Goal: Task Accomplishment & Management: Use online tool/utility

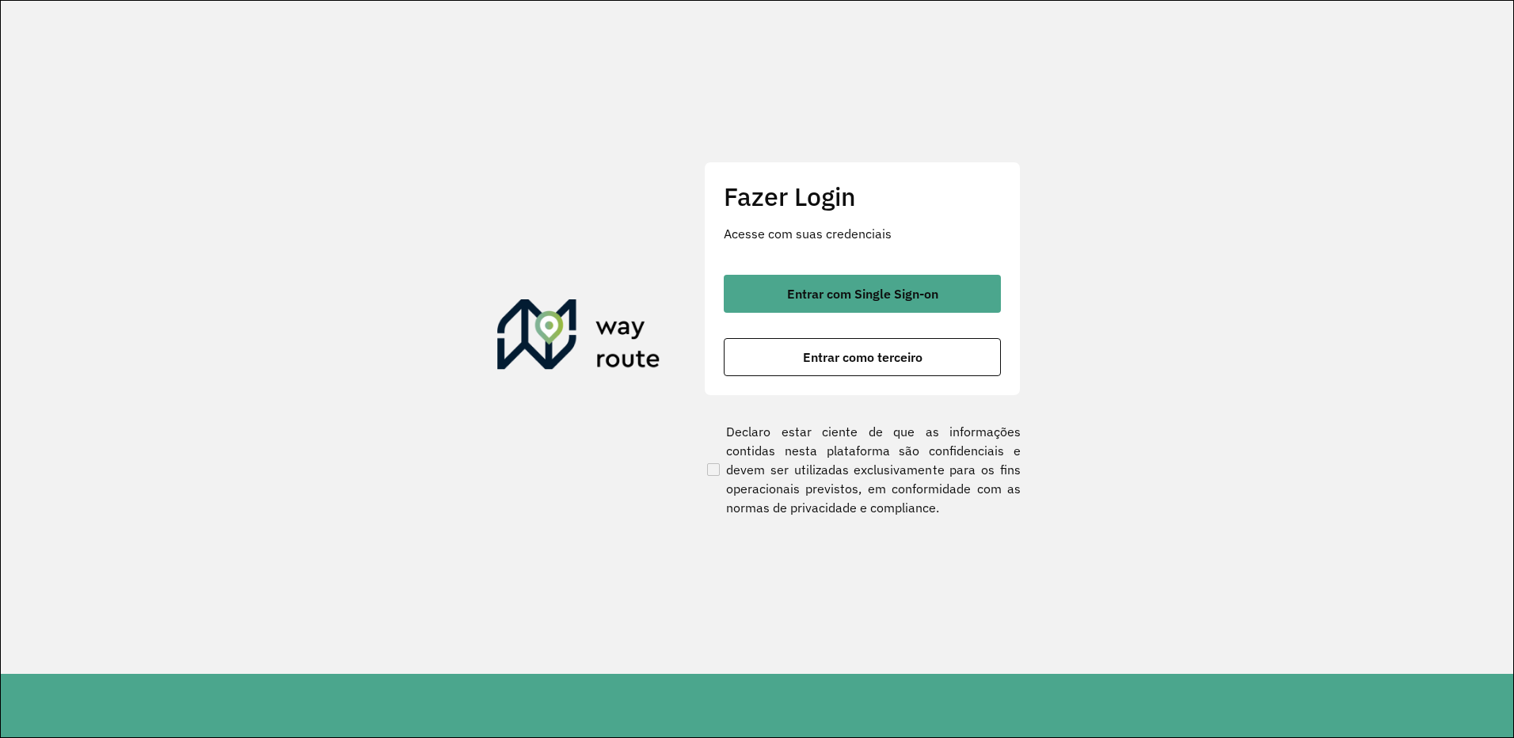
click at [800, 291] on span "Entrar com Single Sign-on" at bounding box center [862, 293] width 151 height 13
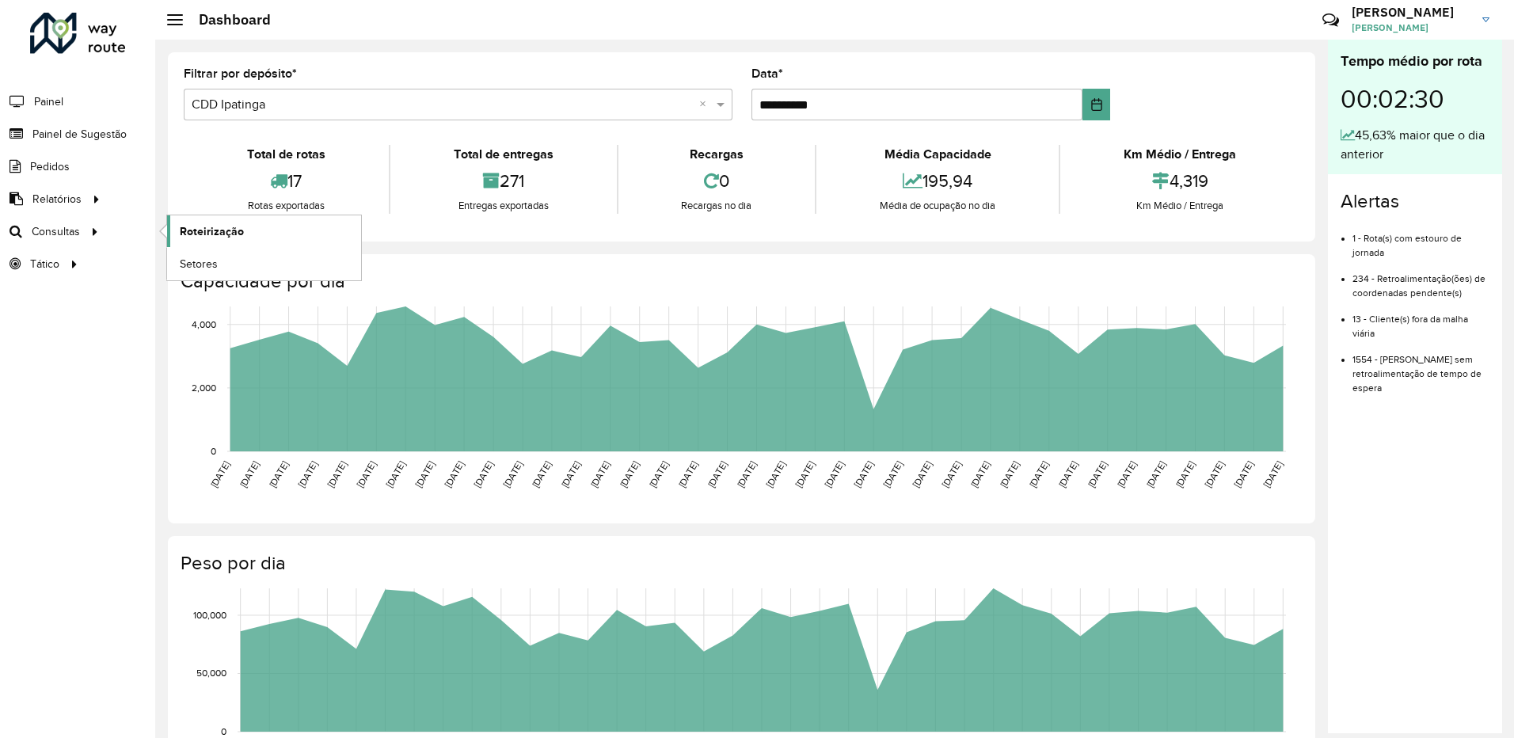
click at [194, 232] on span "Roteirização" at bounding box center [212, 231] width 64 height 17
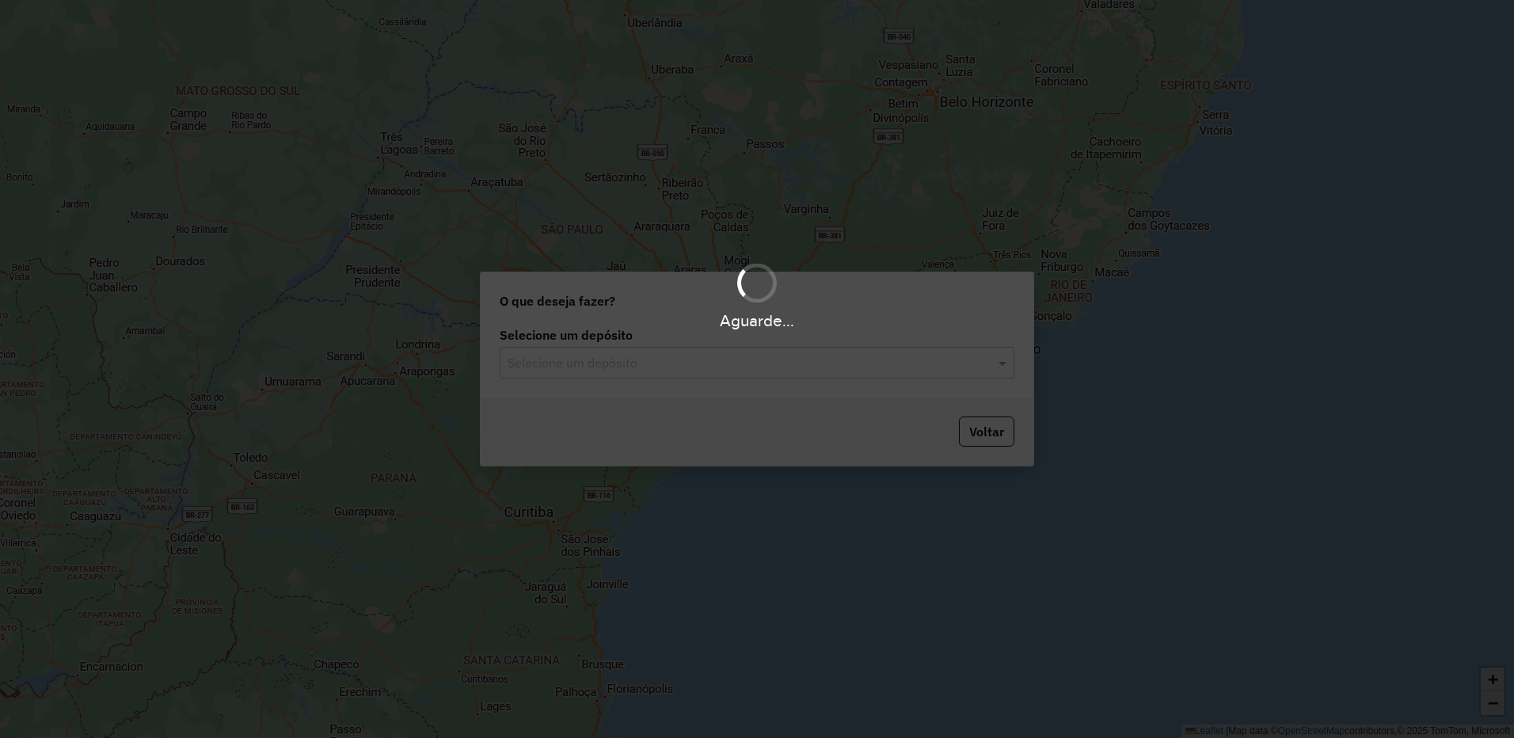
click at [590, 371] on div "Aguarde..." at bounding box center [757, 369] width 1514 height 738
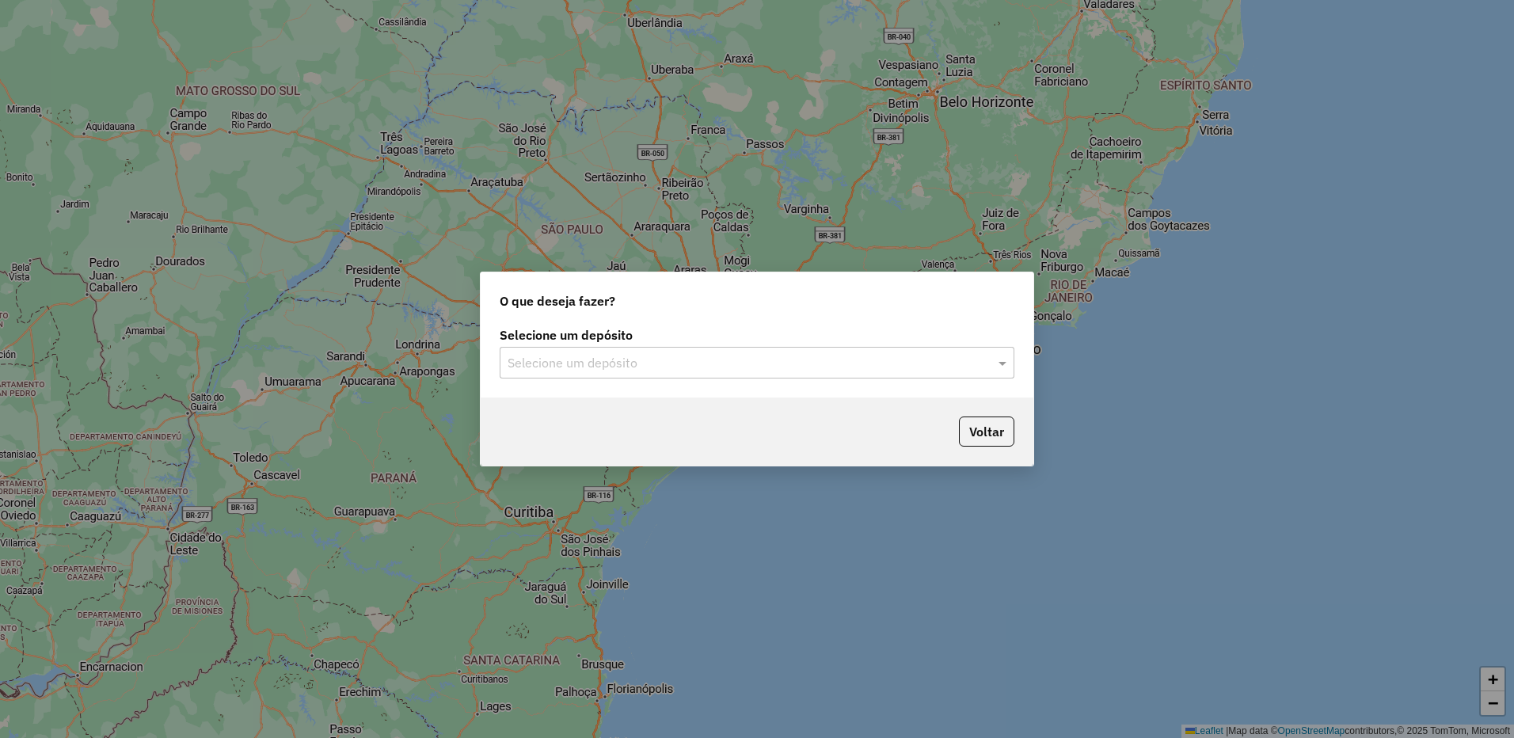
click at [592, 366] on input "text" at bounding box center [741, 363] width 467 height 19
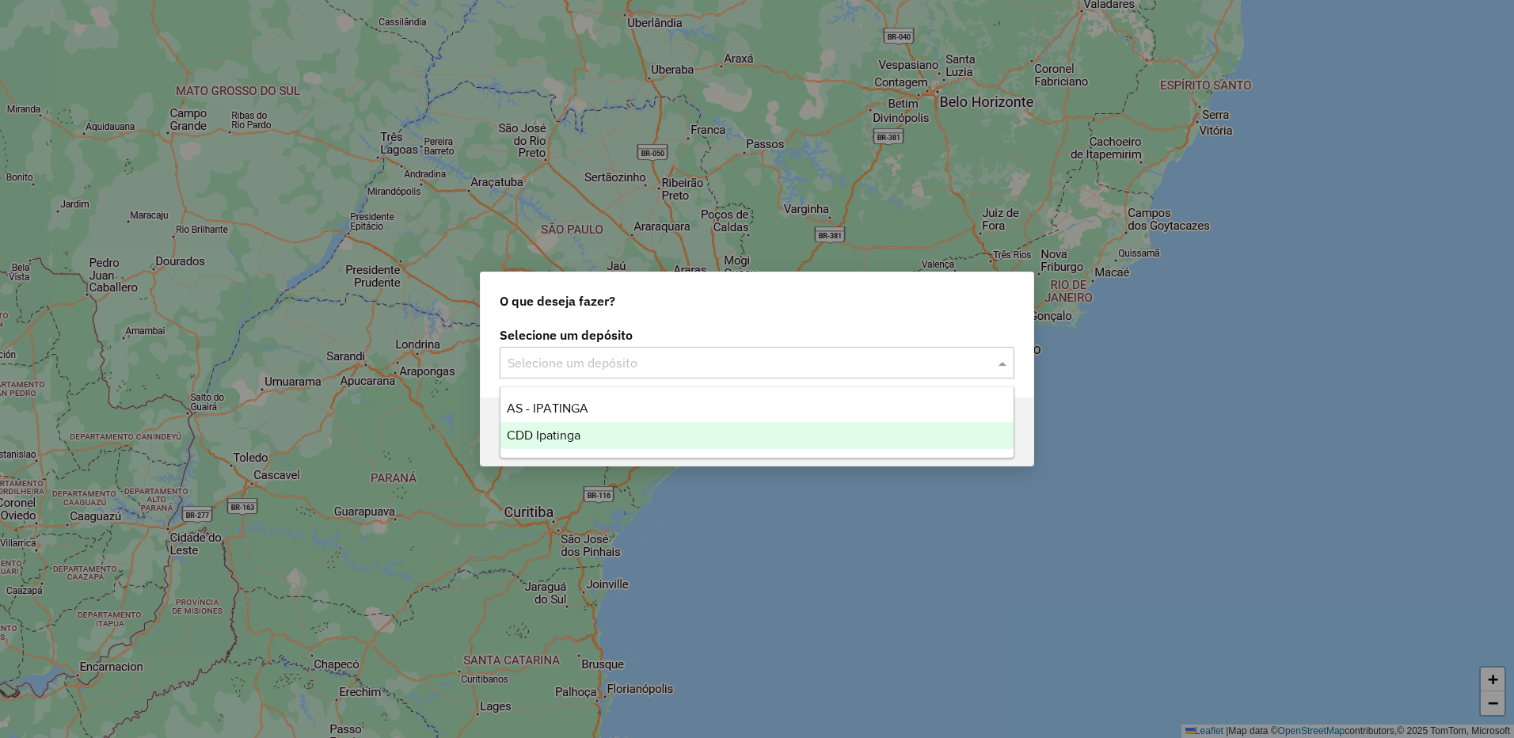
click at [555, 440] on span "CDD Ipatinga" at bounding box center [544, 434] width 74 height 13
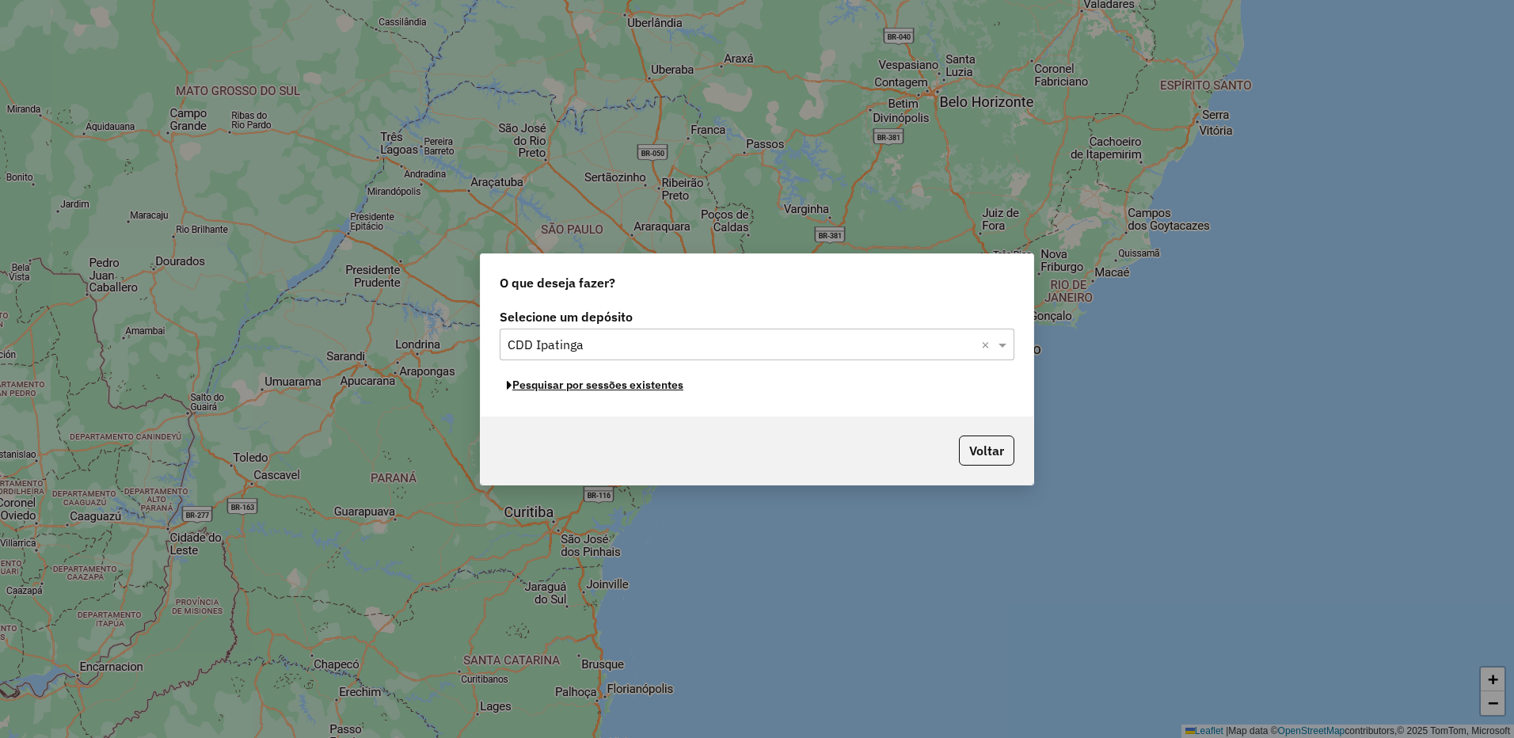
click at [619, 382] on button "Pesquisar por sessões existentes" at bounding box center [595, 385] width 191 height 25
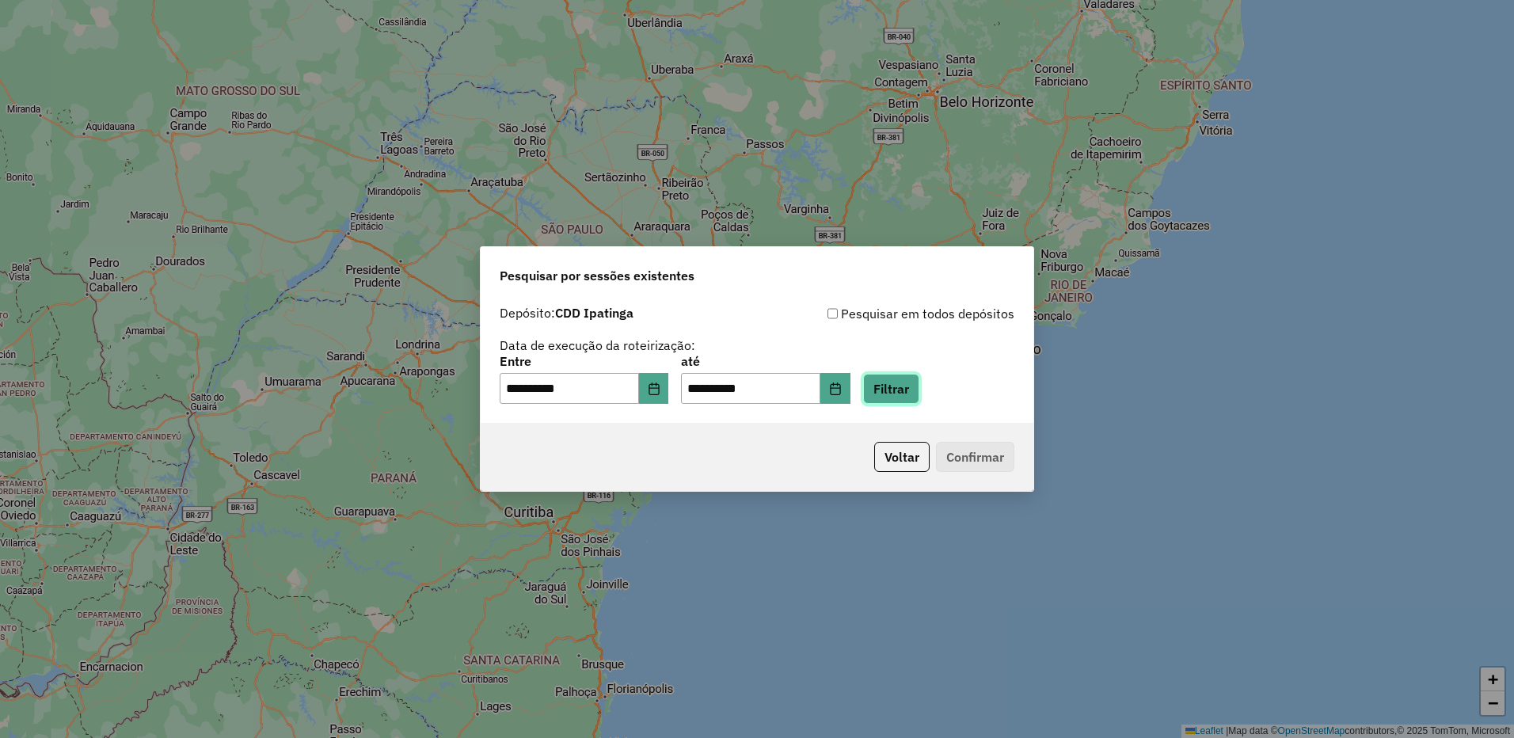
click at [909, 403] on button "Filtrar" at bounding box center [891, 389] width 56 height 30
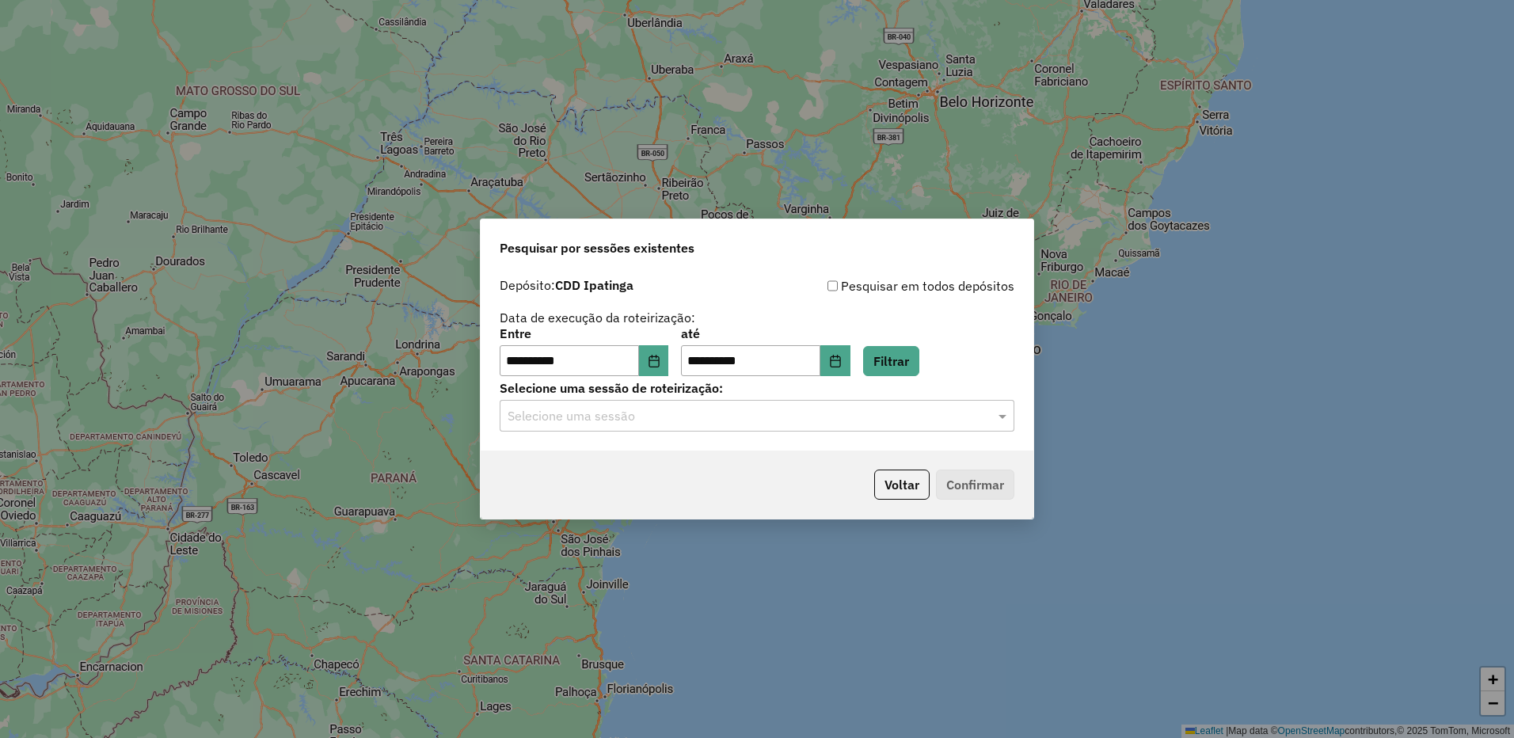
click at [705, 407] on input "text" at bounding box center [741, 416] width 467 height 19
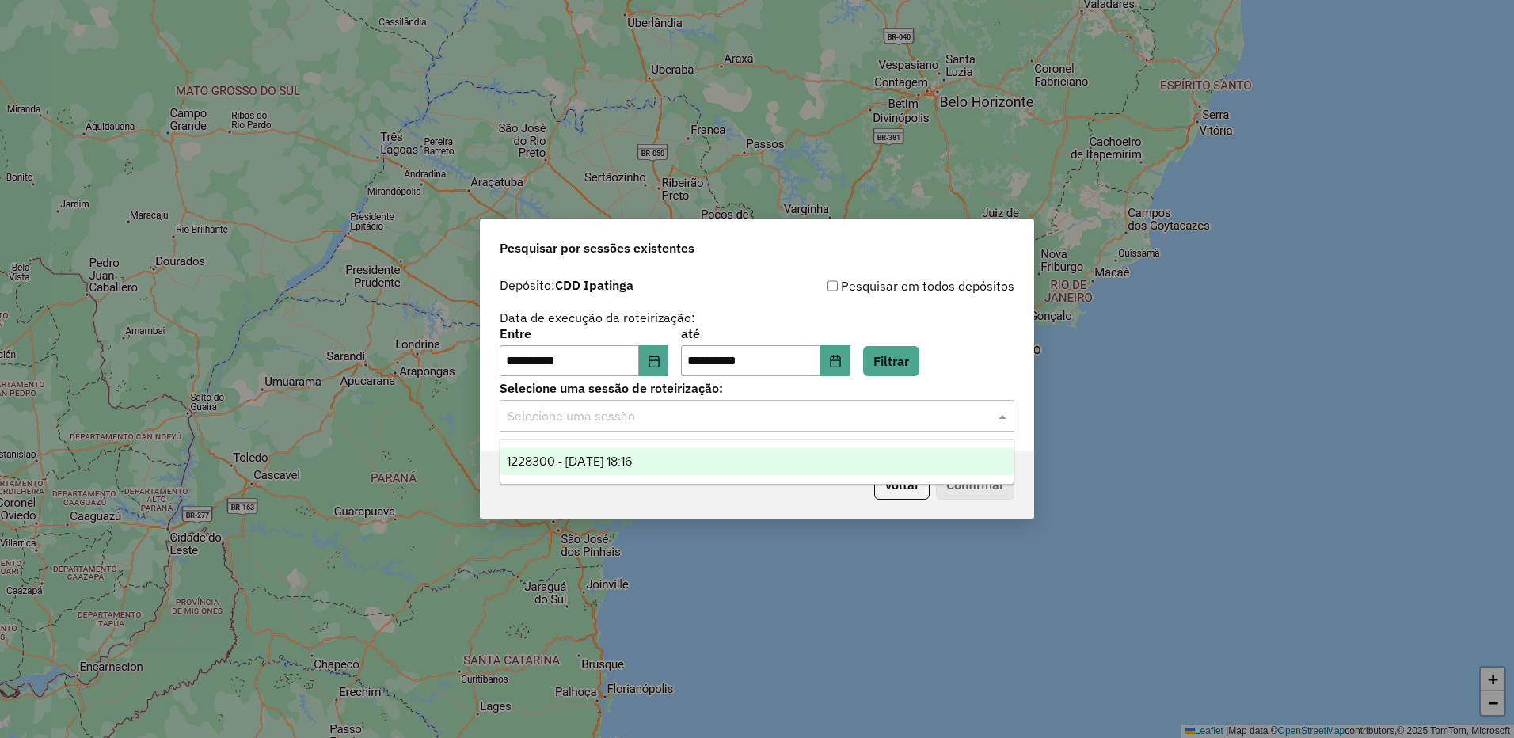
click at [628, 463] on span "1228300 - 12/08/2025 18:16" at bounding box center [569, 460] width 125 height 13
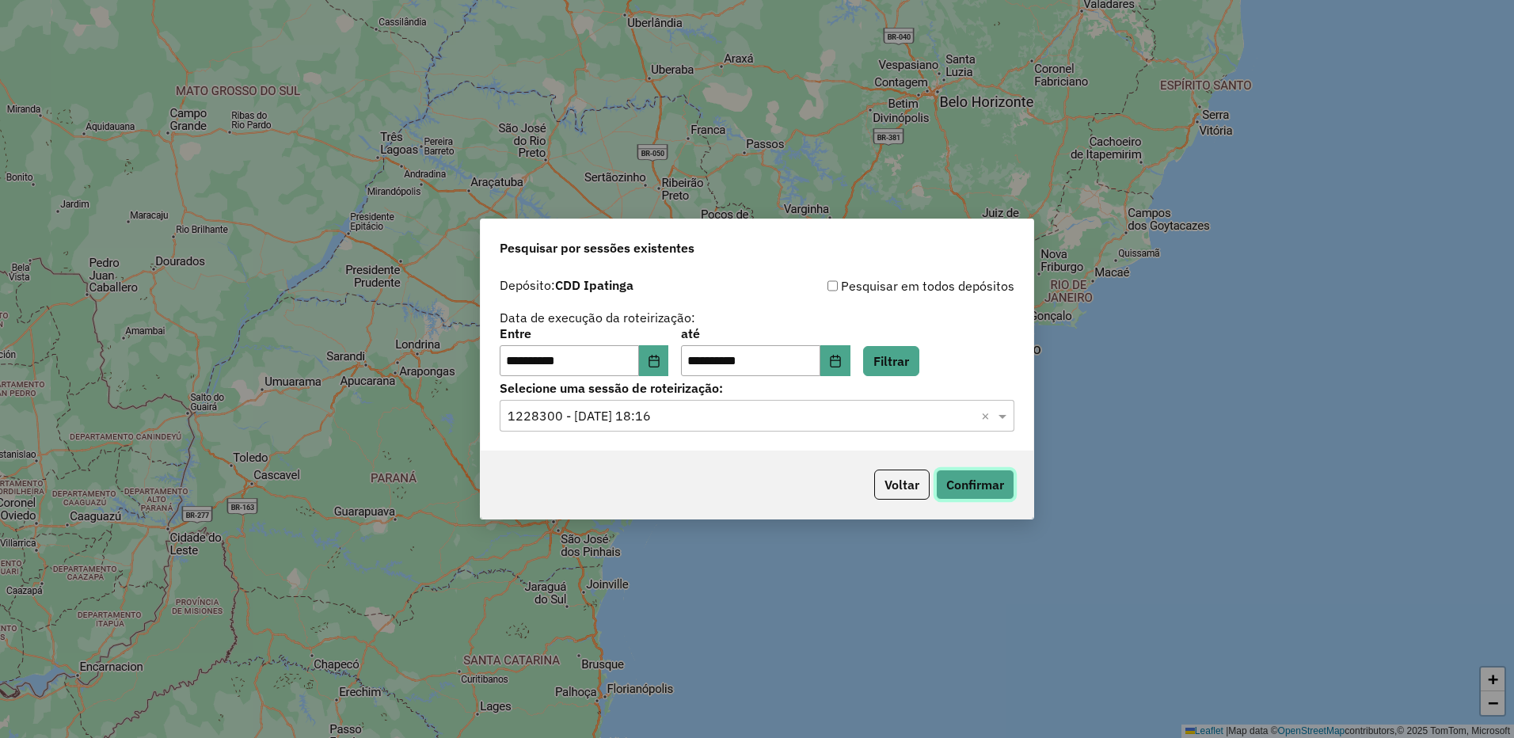
click at [965, 490] on button "Confirmar" at bounding box center [975, 485] width 78 height 30
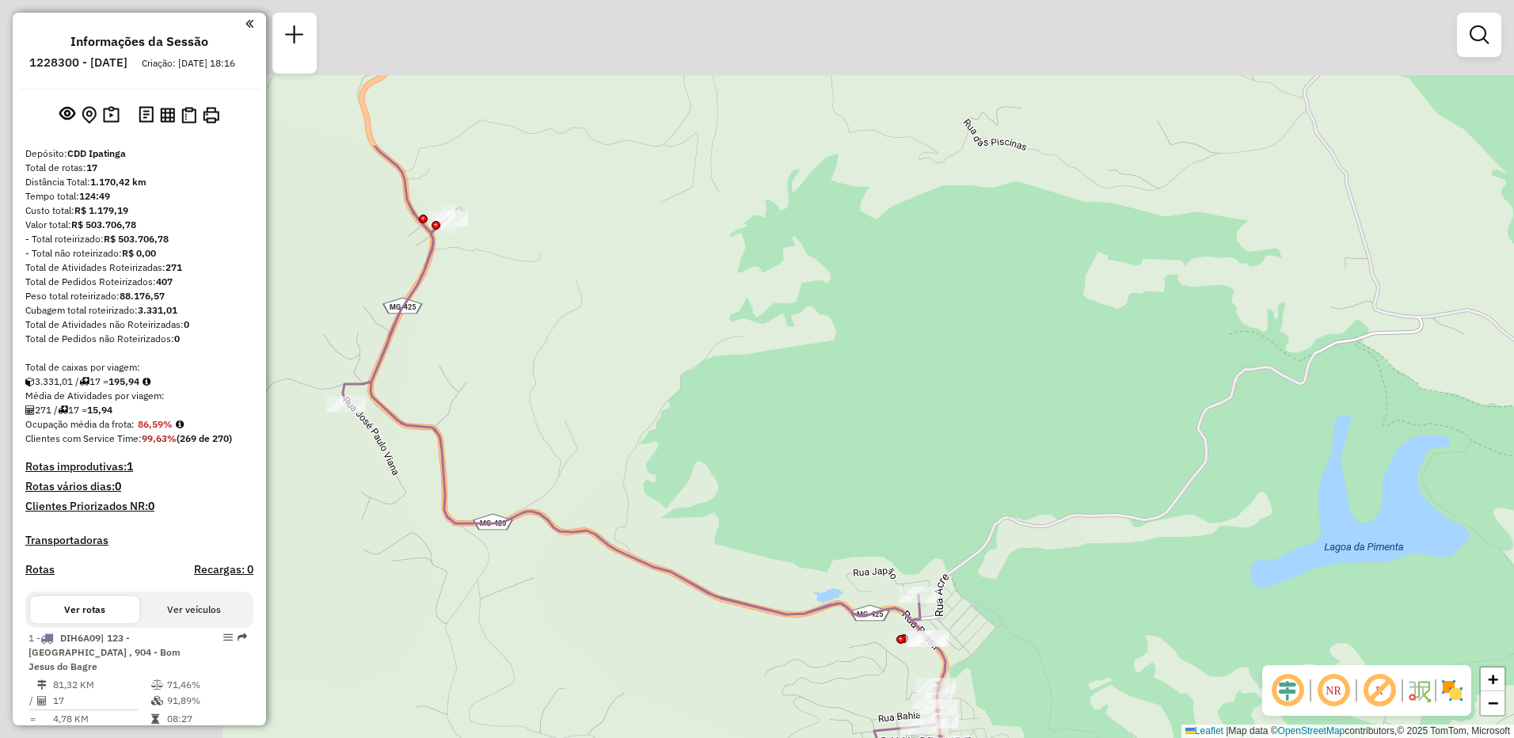
drag, startPoint x: 534, startPoint y: 249, endPoint x: 941, endPoint y: 582, distance: 525.5
click at [949, 591] on div "Janela de atendimento Grade de atendimento Capacidade Transportadoras Veículos …" at bounding box center [757, 369] width 1514 height 738
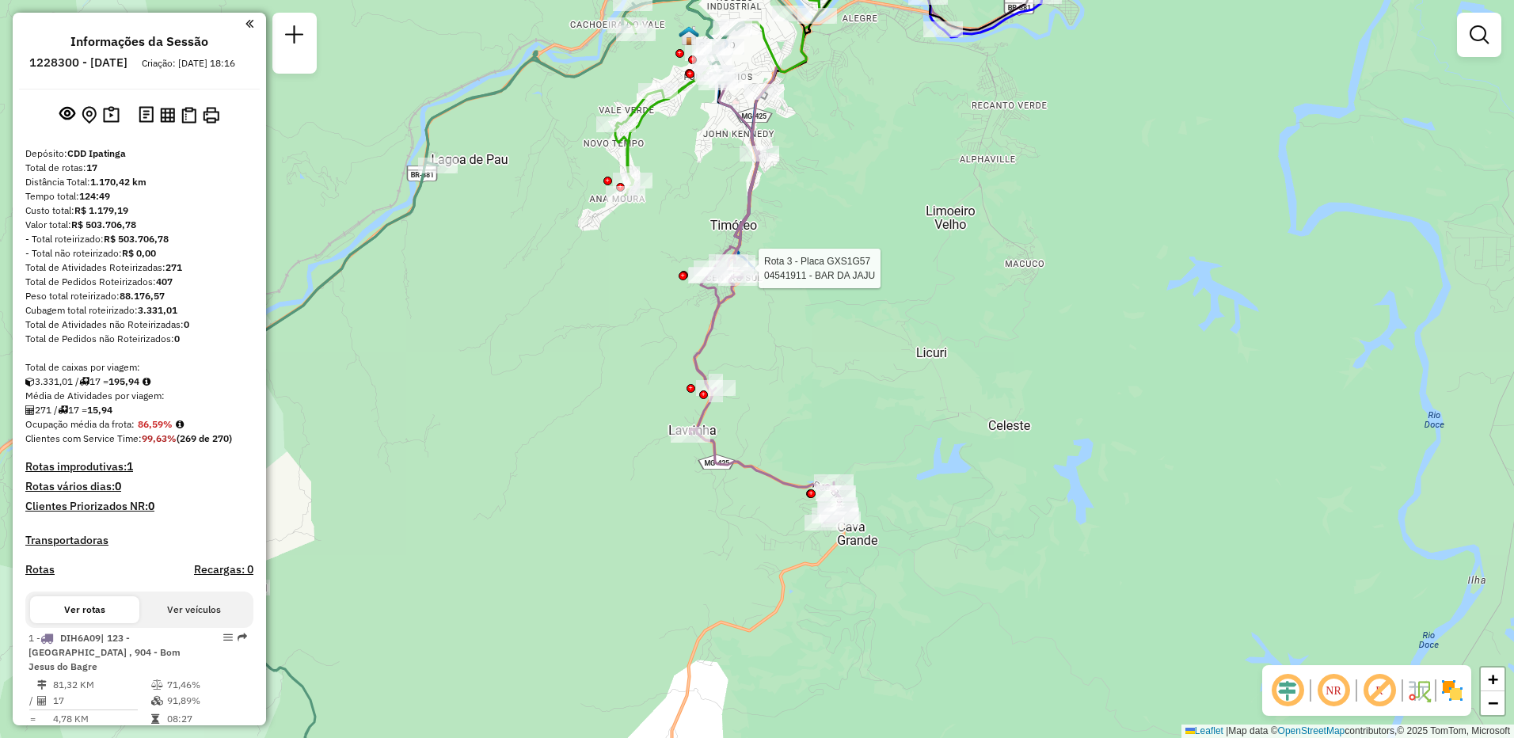
select select "**********"
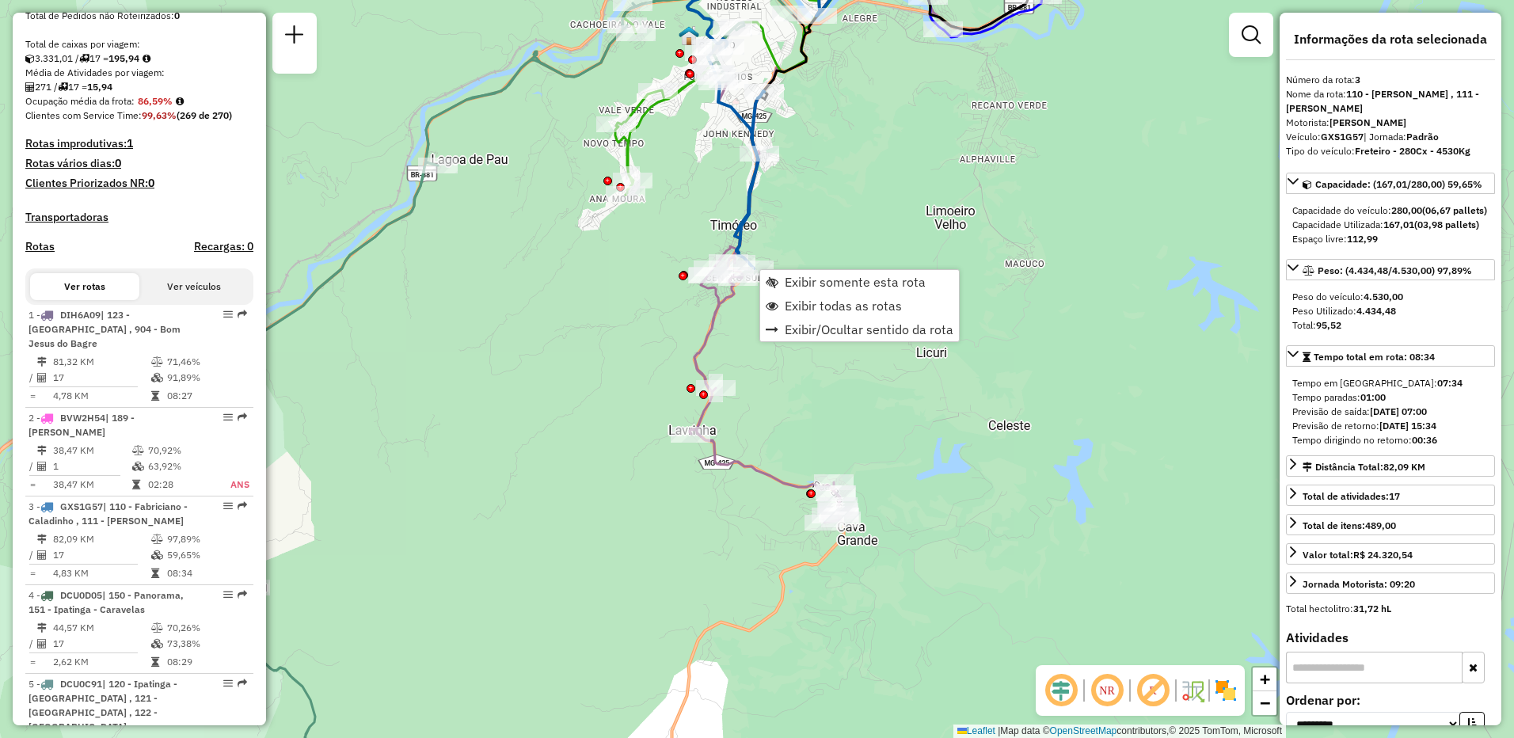
scroll to position [807, 0]
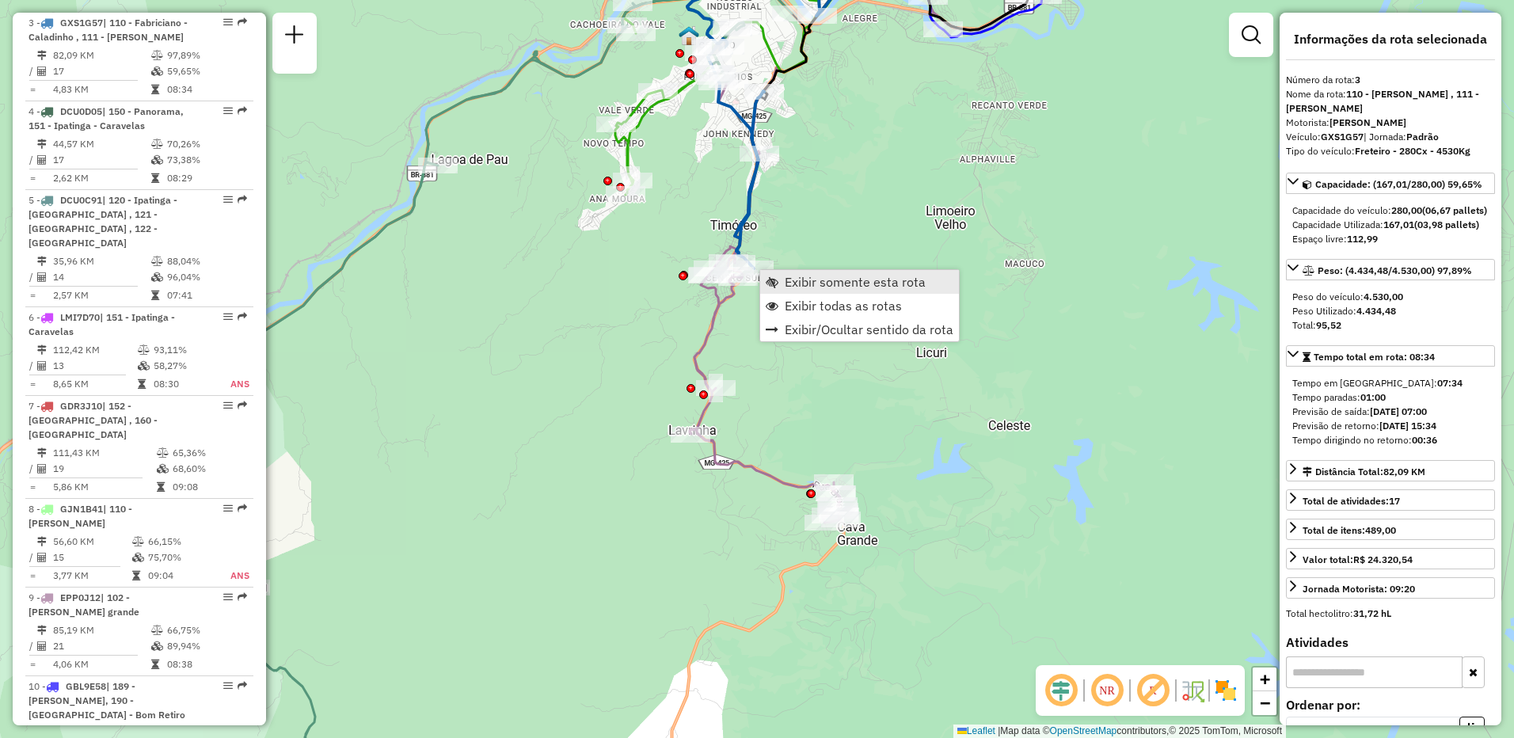
click at [819, 287] on span "Exibir somente esta rota" at bounding box center [855, 282] width 141 height 13
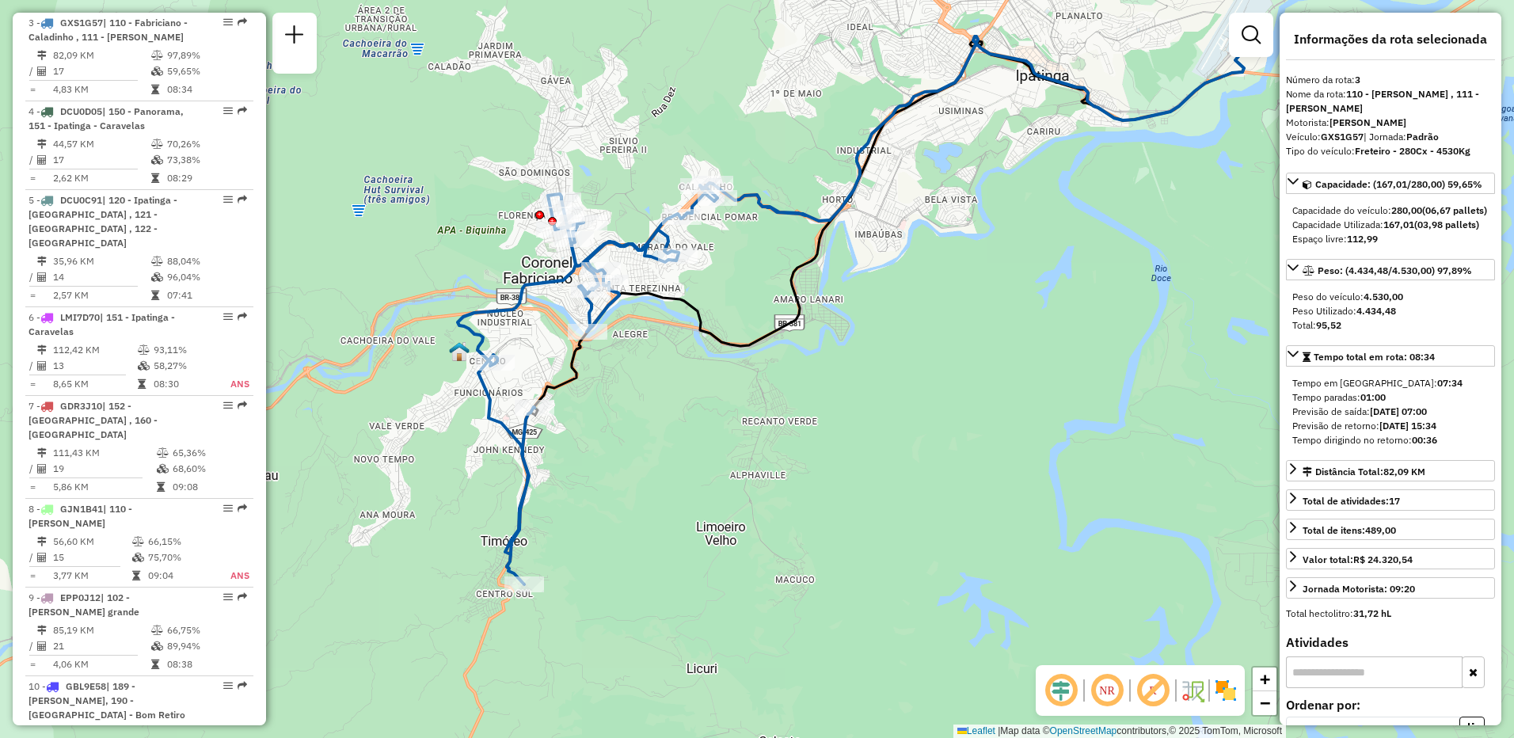
drag, startPoint x: 609, startPoint y: 507, endPoint x: 633, endPoint y: 452, distance: 59.9
click at [704, 448] on div "Janela de atendimento Grade de atendimento Capacidade Transportadoras Veículos …" at bounding box center [757, 369] width 1514 height 738
